Goal: Task Accomplishment & Management: Manage account settings

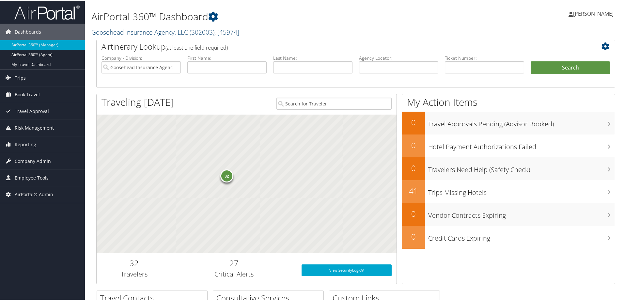
click at [130, 30] on link "Goosehead Insurance Agency, LLC ( 302003 ) , [ 45974 ]" at bounding box center [165, 31] width 148 height 9
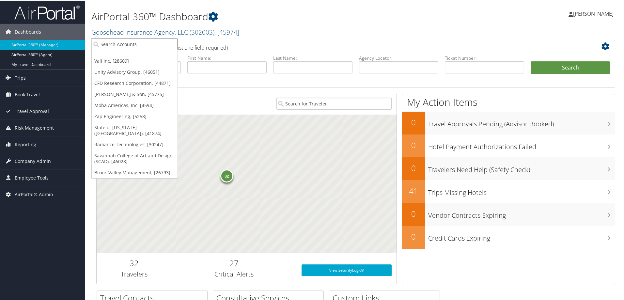
click at [124, 45] on input "search" at bounding box center [135, 44] width 86 height 12
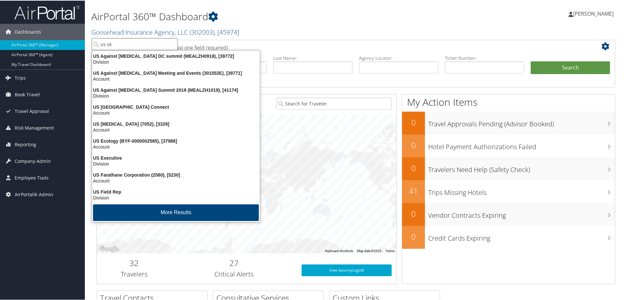
type input "us ski"
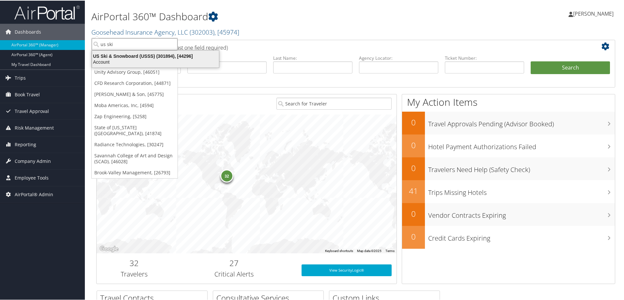
click at [128, 59] on div "Account" at bounding box center [155, 61] width 135 height 6
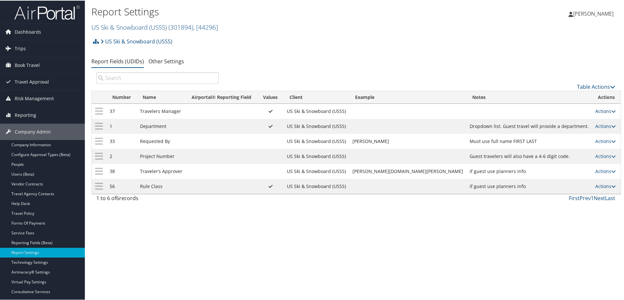
click at [598, 111] on link "Actions" at bounding box center [605, 110] width 21 height 6
click at [555, 141] on link "Edit" at bounding box center [572, 142] width 70 height 11
select select "both"
select select "profiled"
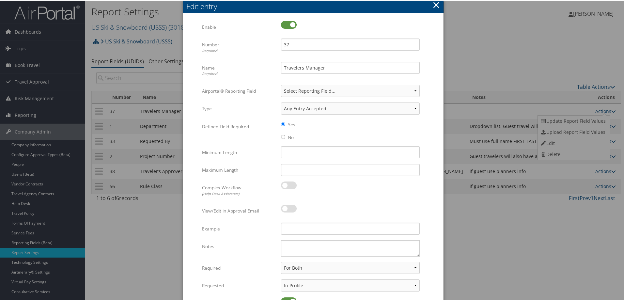
click at [434, 4] on button "×" at bounding box center [436, 4] width 8 height 13
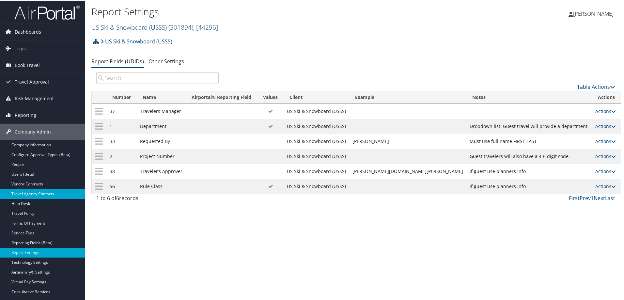
click at [30, 193] on link "Travel Agency Contacts" at bounding box center [42, 193] width 85 height 10
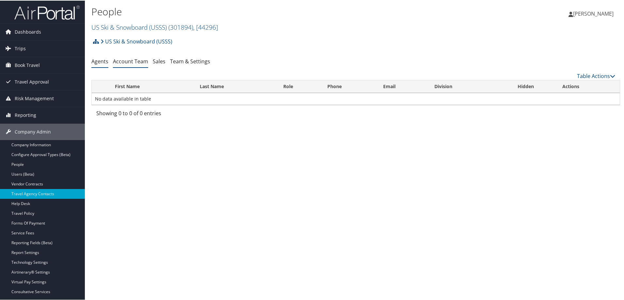
click at [140, 61] on link "Account Team" at bounding box center [130, 60] width 35 height 7
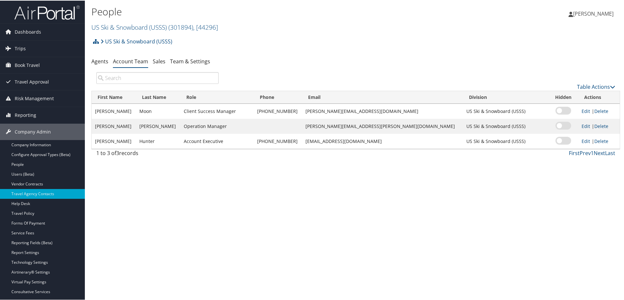
click at [111, 191] on div "People US Ski & Snowboard (USSS) ( 301894 ) , [ 44296 ] Goosehead Insurance Age…" at bounding box center [355, 150] width 541 height 300
click at [604, 12] on span "[PERSON_NAME]" at bounding box center [593, 12] width 40 height 7
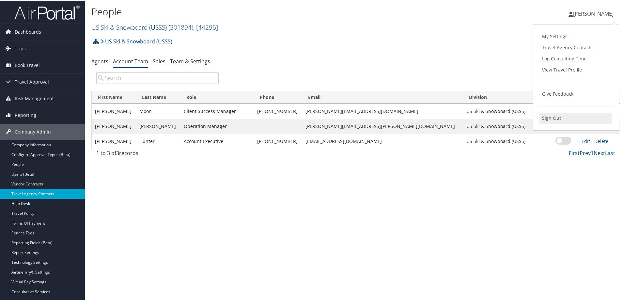
click at [555, 118] on link "Sign Out" at bounding box center [575, 117] width 73 height 11
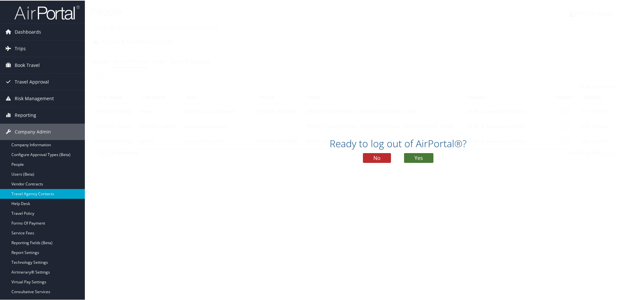
click at [423, 157] on button "Yes" at bounding box center [418, 157] width 29 height 10
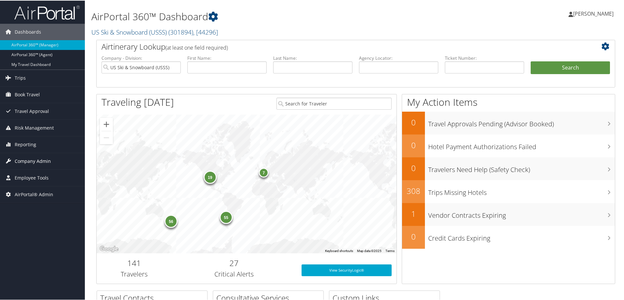
click at [41, 159] on span "Company Admin" at bounding box center [33, 160] width 36 height 16
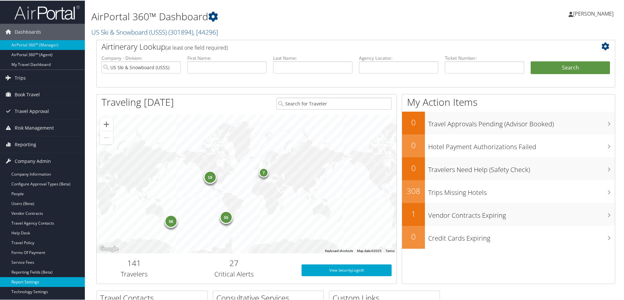
click at [26, 282] on link "Report Settings" at bounding box center [42, 281] width 85 height 10
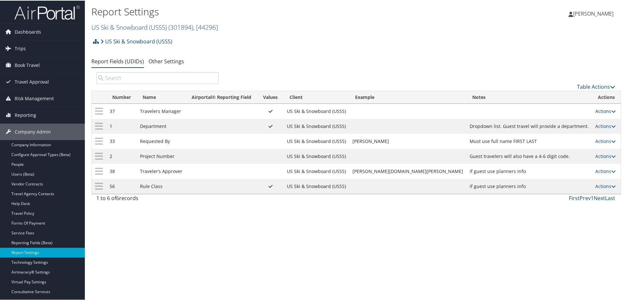
click at [601, 110] on link "Actions" at bounding box center [605, 110] width 21 height 6
click at [569, 119] on link "Update Report Field Values" at bounding box center [572, 120] width 70 height 11
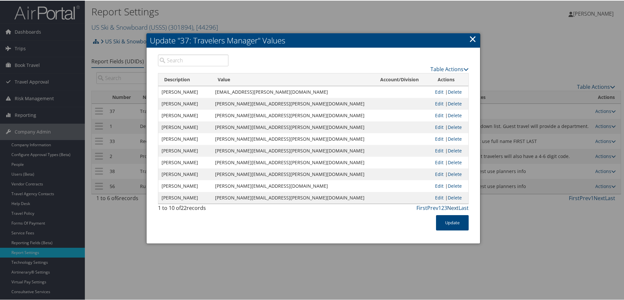
click at [452, 206] on link "Next" at bounding box center [452, 207] width 11 height 7
click at [451, 206] on link "Next" at bounding box center [452, 207] width 11 height 7
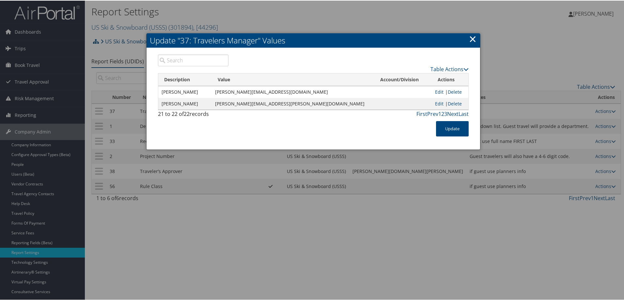
click at [472, 38] on link "×" at bounding box center [473, 38] width 8 height 13
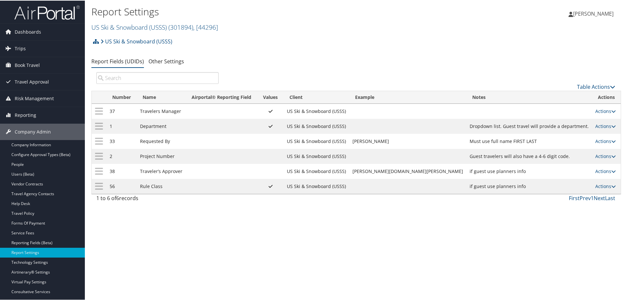
click at [175, 267] on div "Report Settings US Ski & Snowboard (USSS) ( 301894 ) , [ 44296 ] Goosehead Insu…" at bounding box center [355, 150] width 541 height 300
click at [287, 229] on div "Report Settings US Ski & Snowboard (USSS) ( 301894 ) , [ 44296 ] Goosehead Insu…" at bounding box center [355, 150] width 541 height 300
